Goal: Task Accomplishment & Management: Manage account settings

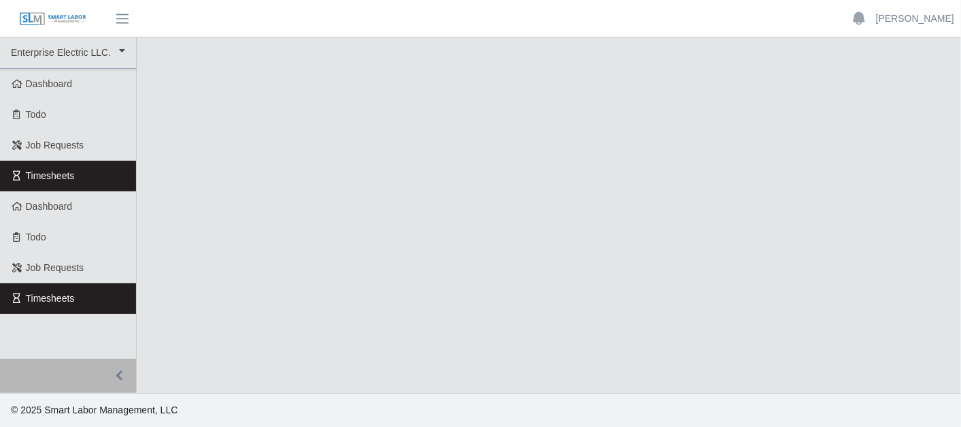
select select "***"
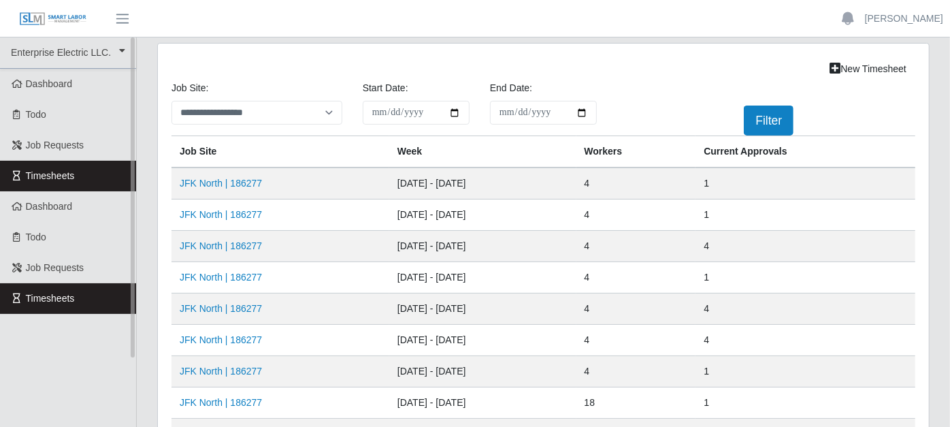
click at [103, 180] on link "Timesheets" at bounding box center [68, 176] width 136 height 31
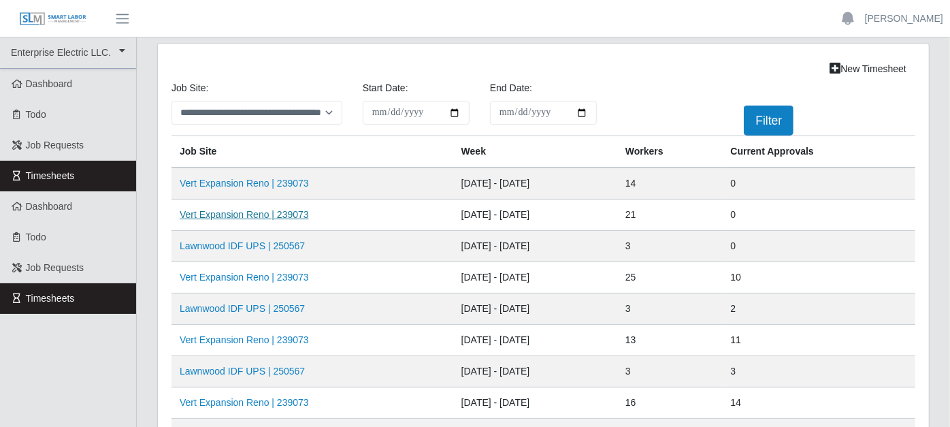
click at [265, 212] on link "Vert Expansion Reno | 239073" at bounding box center [244, 214] width 129 height 11
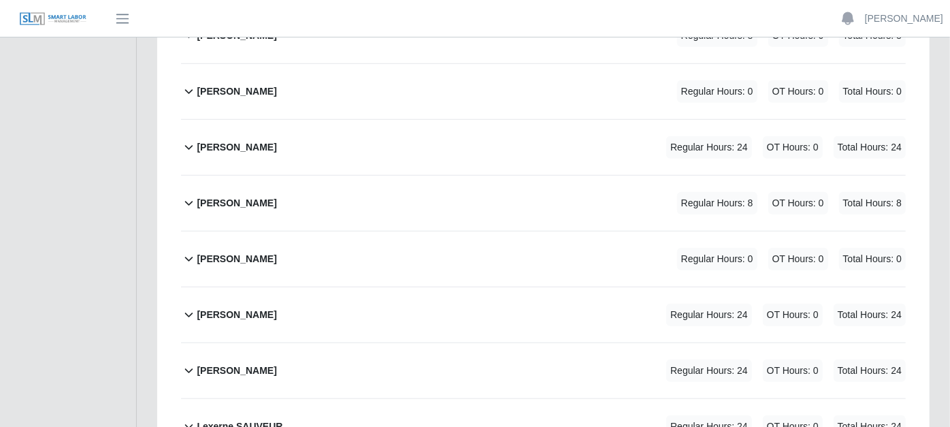
scroll to position [680, 0]
